Goal: Information Seeking & Learning: Learn about a topic

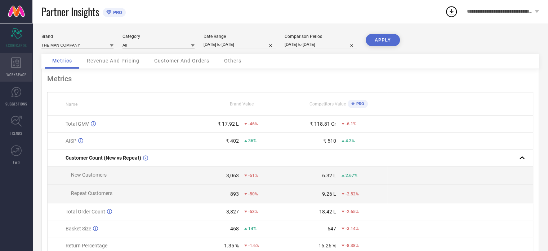
click at [20, 62] on icon at bounding box center [16, 62] width 10 height 11
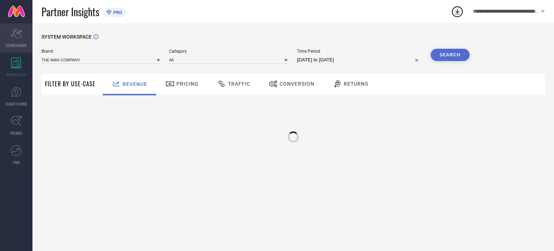
type input "THE MAN COMPANY"
type input "All"
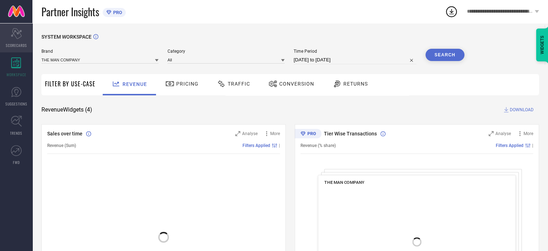
click at [19, 38] on icon "Scorecard" at bounding box center [16, 33] width 11 height 11
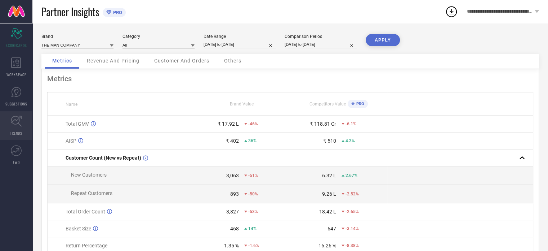
click at [12, 119] on icon at bounding box center [16, 120] width 11 height 11
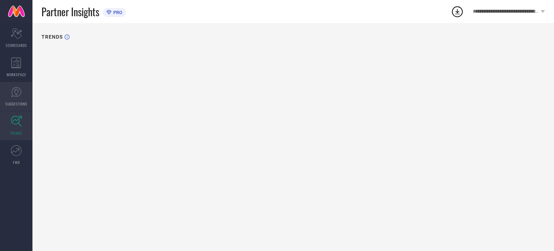
click at [13, 91] on icon at bounding box center [16, 92] width 11 height 11
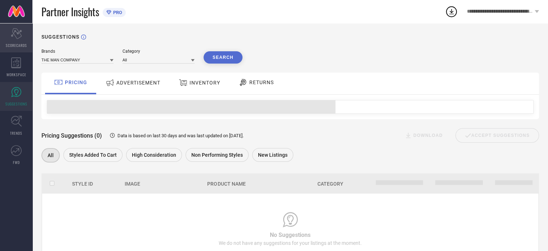
click at [15, 44] on span "SCORECARDS" at bounding box center [16, 45] width 21 height 5
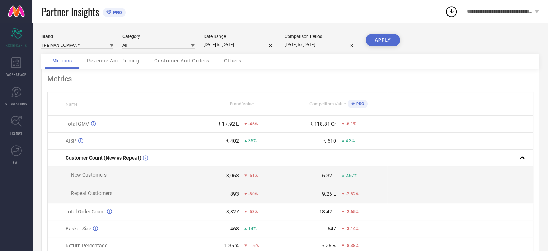
click at [318, 64] on div "Metrics Revenue And Pricing Customer And Orders Others" at bounding box center [290, 61] width 498 height 15
click at [317, 69] on div "Metrics Revenue And Pricing Customer And Orders Others Metrics Name Brand Value…" at bounding box center [290, 171] width 498 height 235
click at [11, 68] on div "WORKSPACE" at bounding box center [16, 67] width 32 height 29
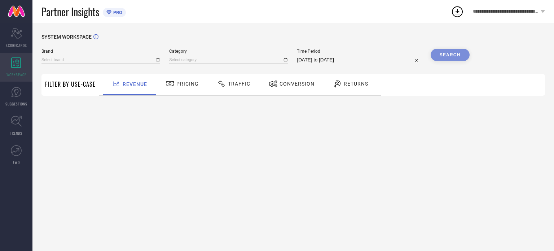
type input "THE MAN COMPANY"
type input "All"
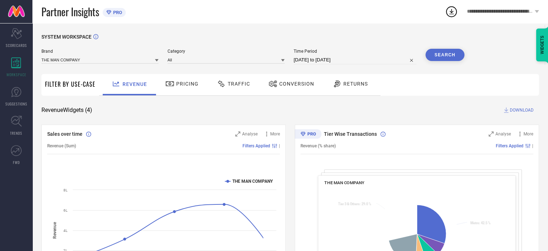
click at [326, 89] on div "Returns" at bounding box center [350, 84] width 53 height 21
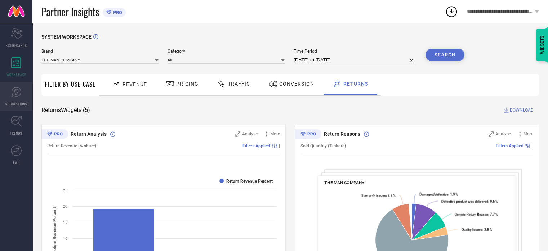
click at [0, 87] on link "SUGGESTIONS" at bounding box center [16, 96] width 32 height 29
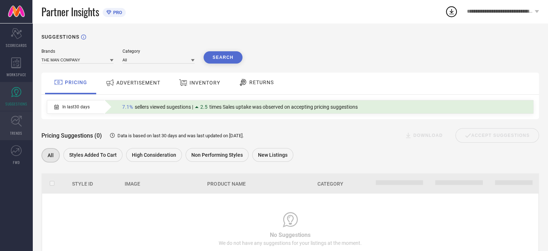
click at [0, 119] on link "TRENDS" at bounding box center [16, 125] width 32 height 29
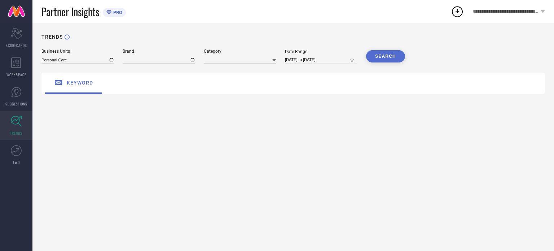
type input "THE MAN COMPANY"
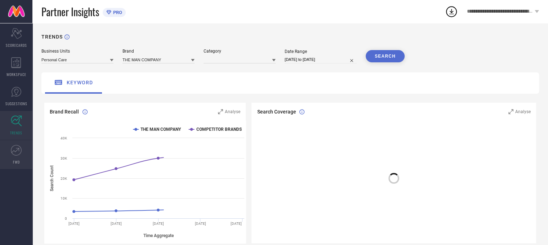
click at [6, 147] on link "FWD" at bounding box center [16, 154] width 32 height 29
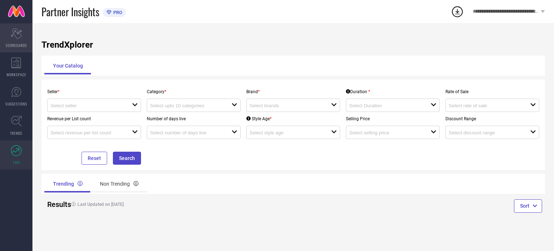
click at [16, 39] on div "Scorecard SCORECARDS" at bounding box center [16, 37] width 32 height 29
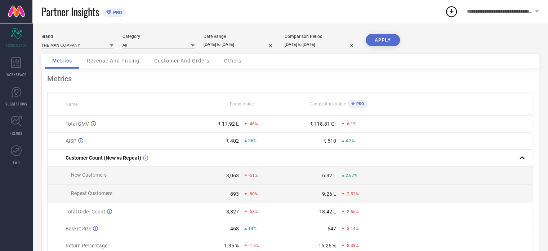
click at [233, 62] on span "Others" at bounding box center [232, 61] width 17 height 6
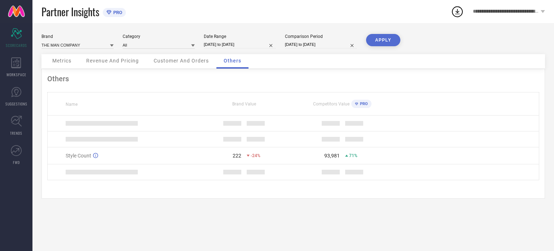
click at [233, 62] on span "Others" at bounding box center [233, 61] width 18 height 6
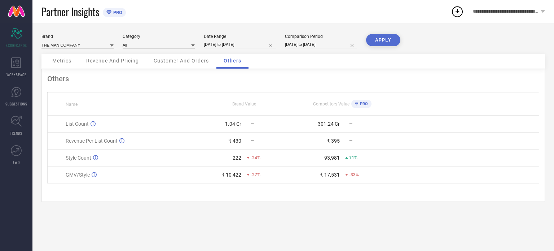
click at [68, 58] on span "Metrics" at bounding box center [61, 61] width 19 height 6
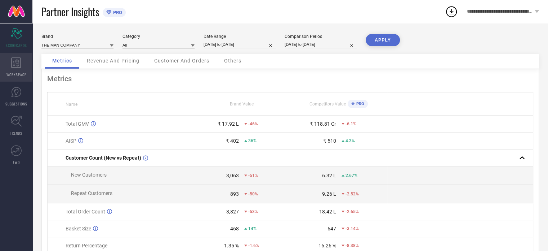
click at [18, 70] on div "WORKSPACE" at bounding box center [16, 67] width 32 height 29
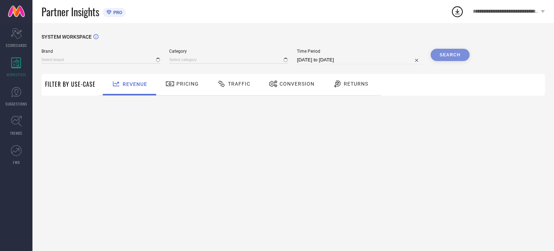
type input "THE MAN COMPANY"
type input "All"
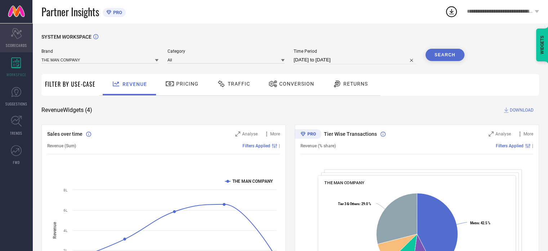
click at [28, 34] on div "Scorecard SCORECARDS" at bounding box center [16, 37] width 32 height 29
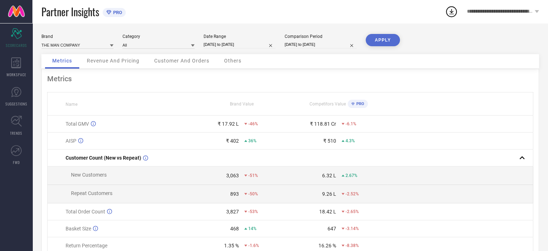
click at [115, 12] on span "PRO" at bounding box center [116, 12] width 11 height 5
click at [531, 14] on div "**********" at bounding box center [503, 11] width 90 height 23
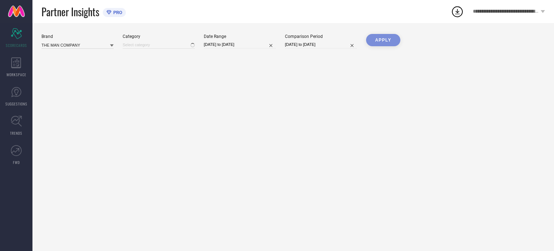
type input "All"
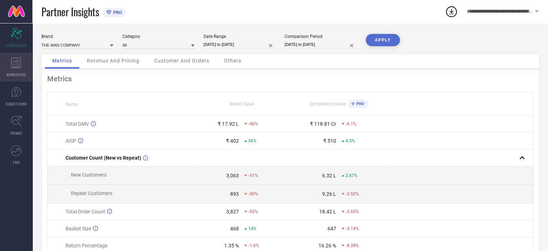
click at [4, 71] on div "WORKSPACE" at bounding box center [16, 67] width 32 height 29
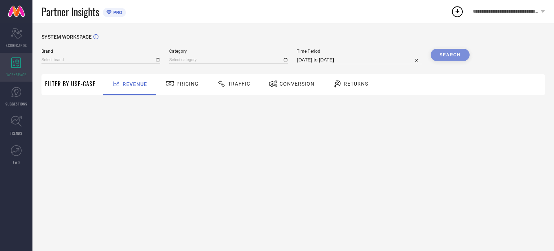
type input "THE MAN COMPANY"
type input "All"
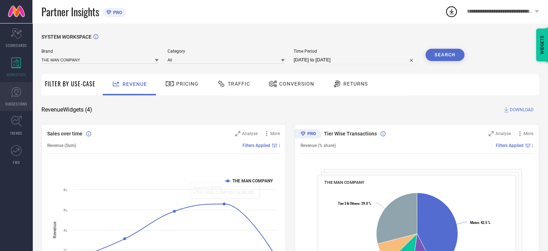
click at [1, 90] on link "SUGGESTIONS" at bounding box center [16, 96] width 32 height 29
